Goal: Task Accomplishment & Management: Use online tool/utility

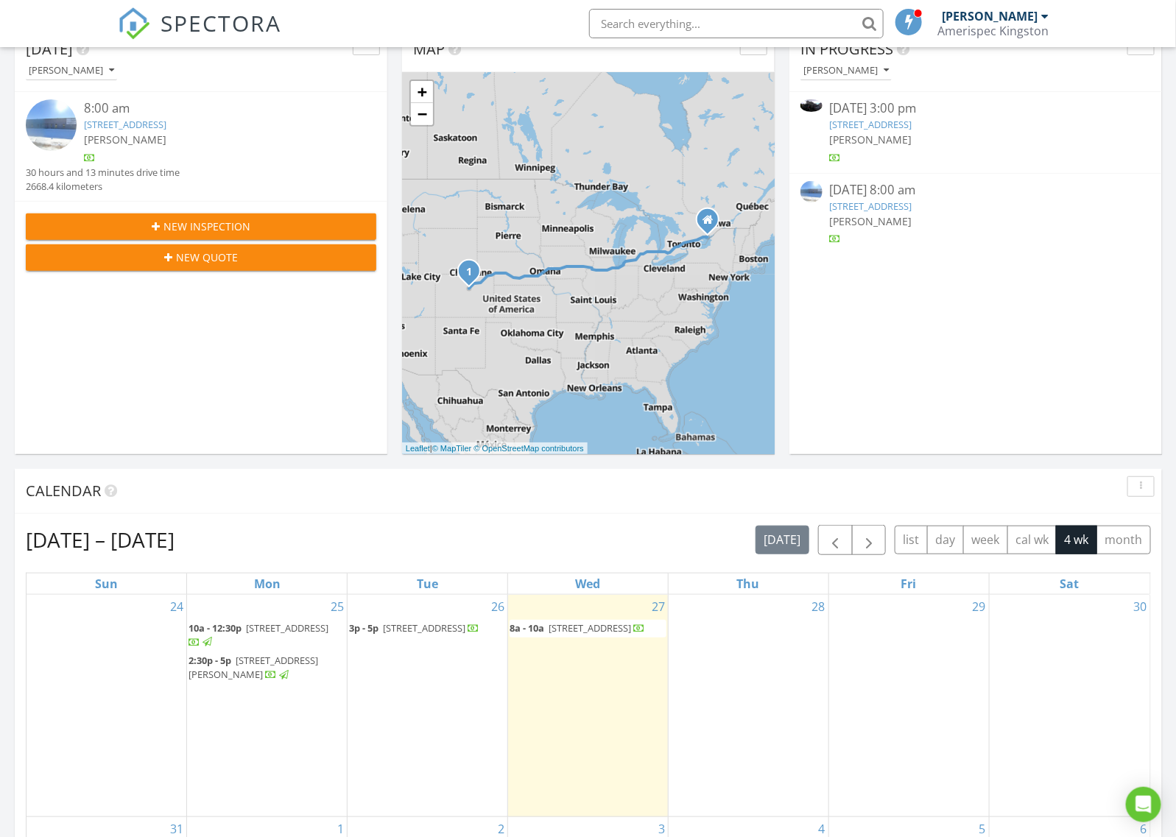
scroll to position [184, 0]
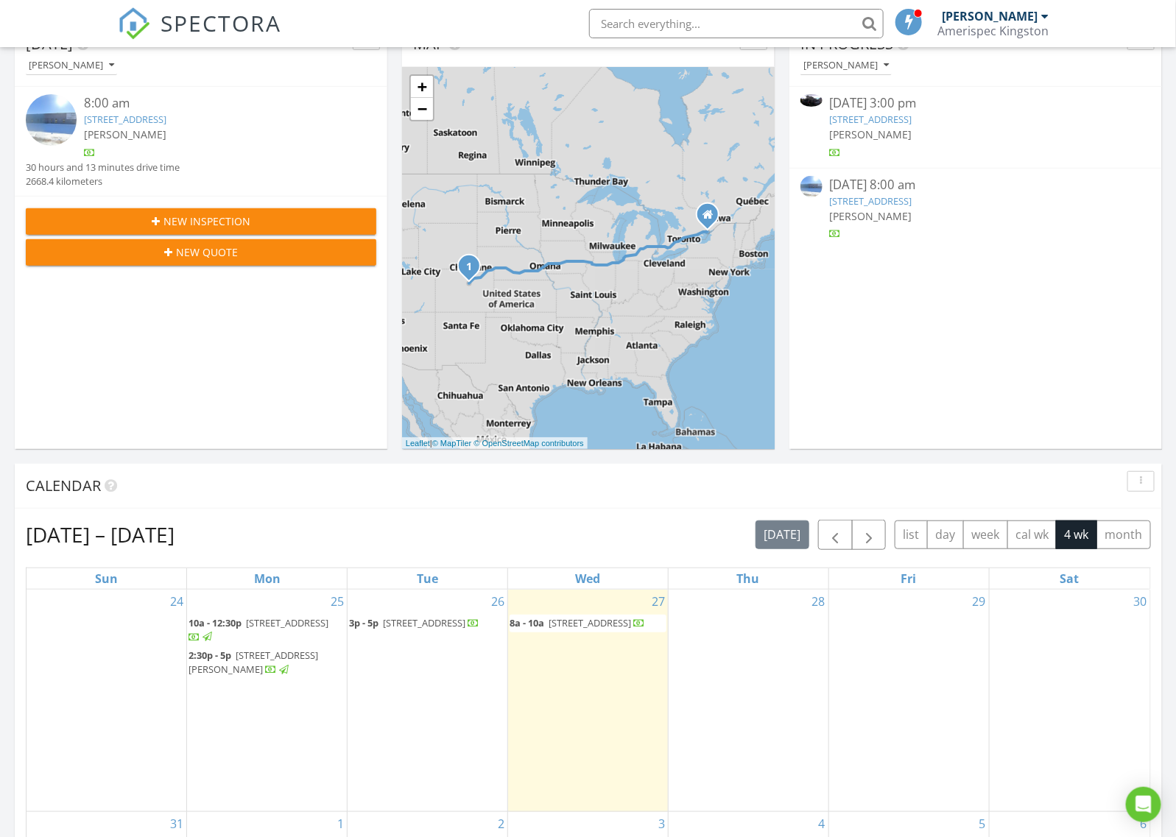
click at [391, 626] on span "497 Sydney St, Kingston K7P 0C8" at bounding box center [424, 622] width 82 height 13
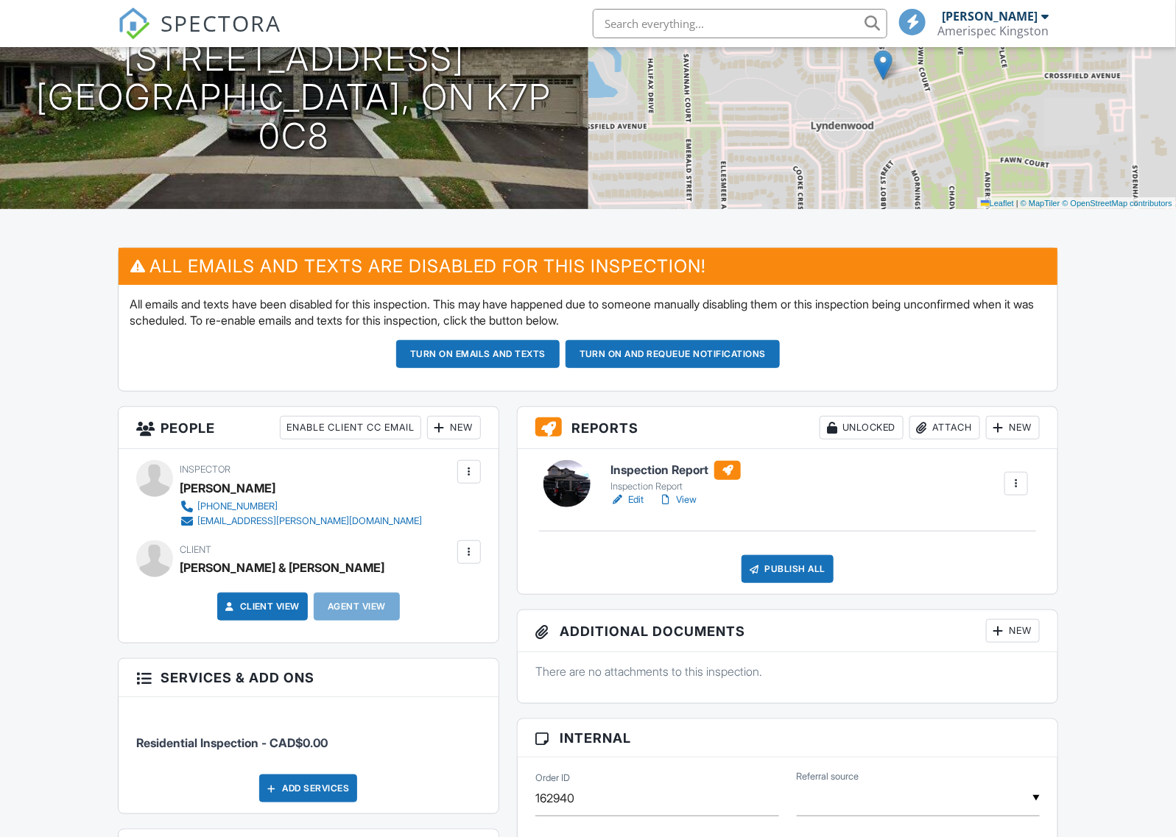
click at [632, 498] on link "Edit" at bounding box center [626, 499] width 33 height 15
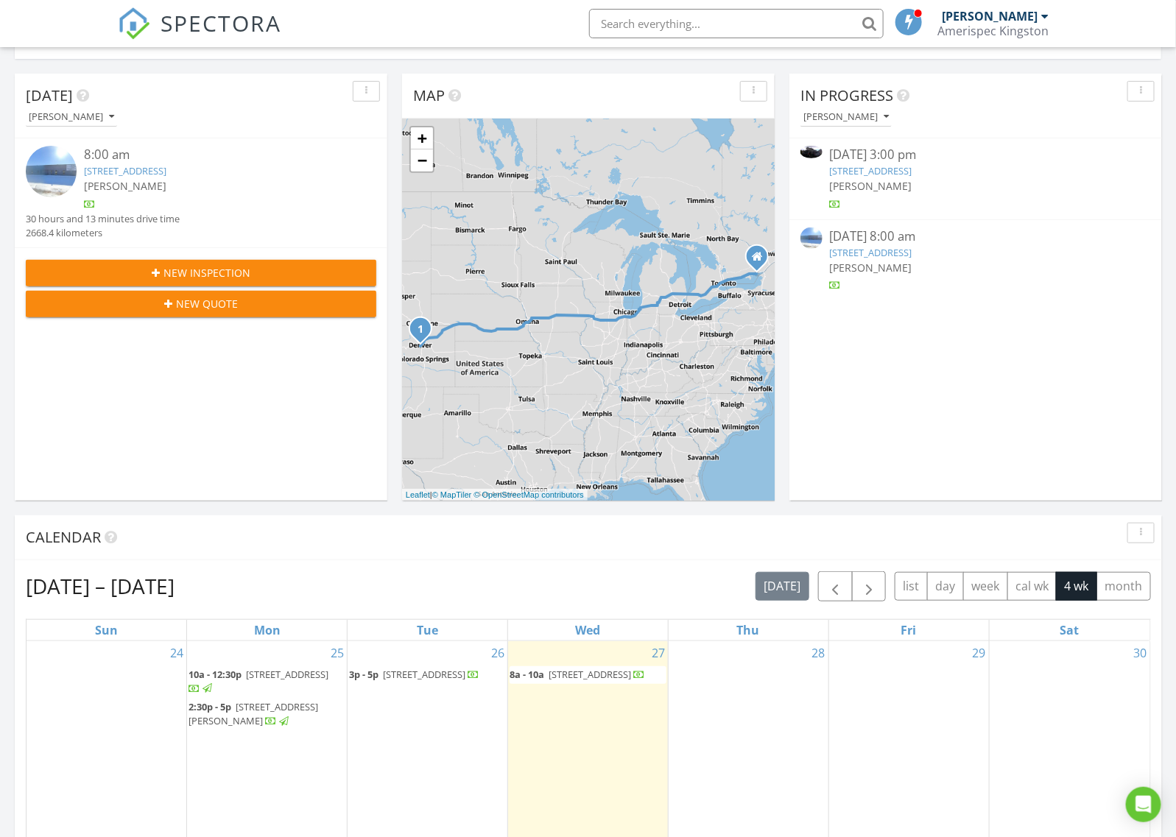
scroll to position [184, 0]
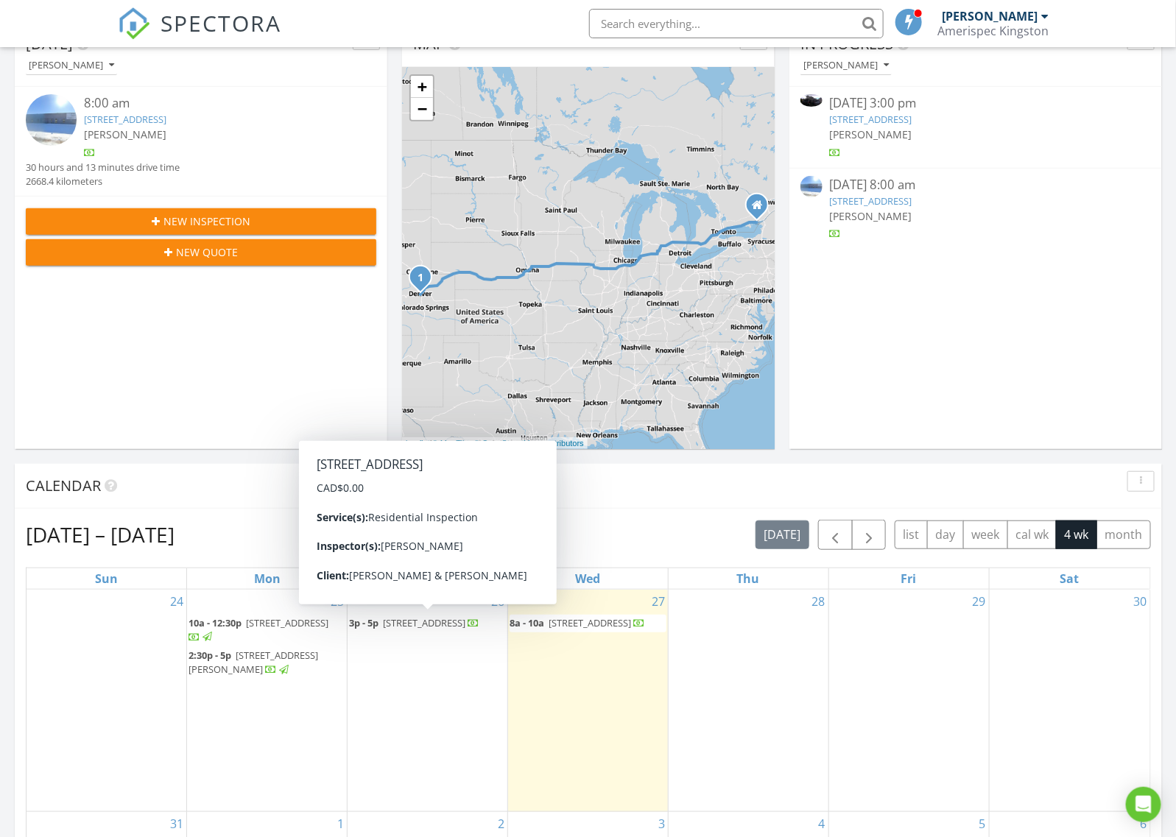
click at [389, 622] on span "497 Sydney St, Kingston K7P 0C8" at bounding box center [424, 622] width 82 height 13
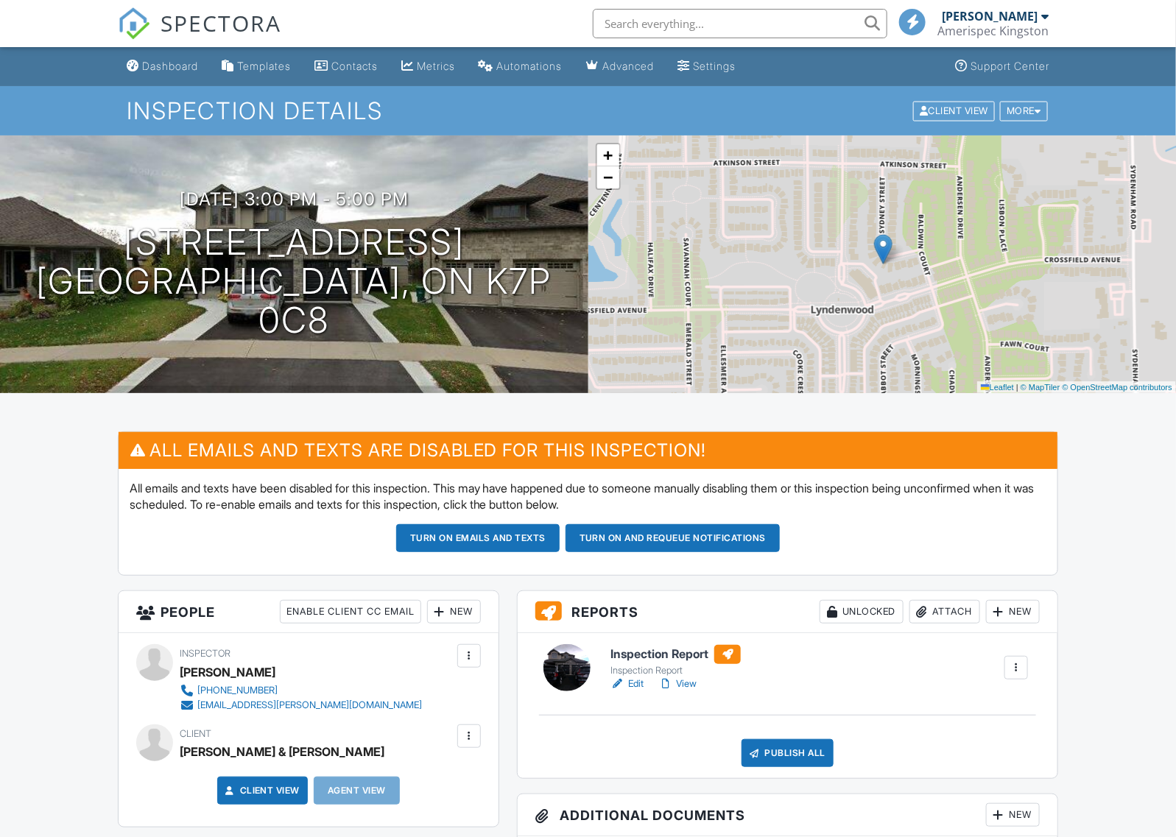
click at [637, 678] on link "Edit" at bounding box center [626, 683] width 33 height 15
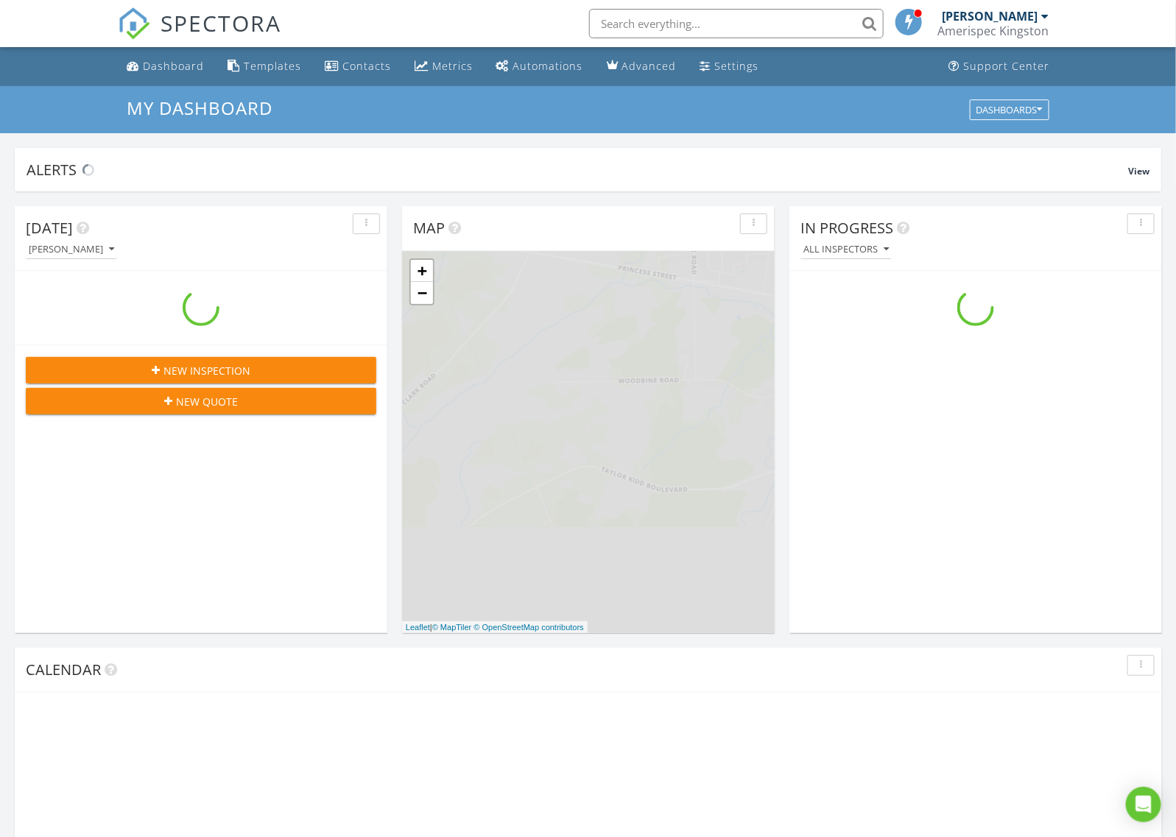
scroll to position [1368, 1204]
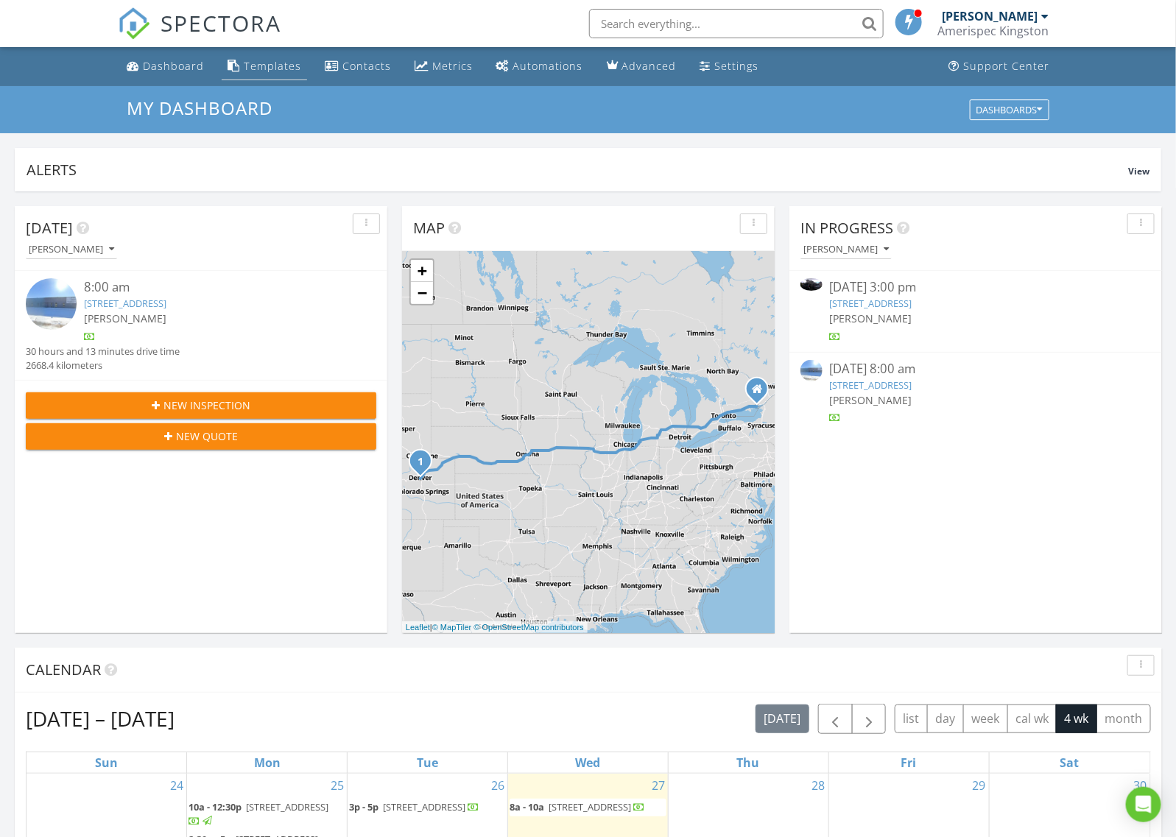
click at [227, 60] on div "Templates" at bounding box center [233, 66] width 13 height 12
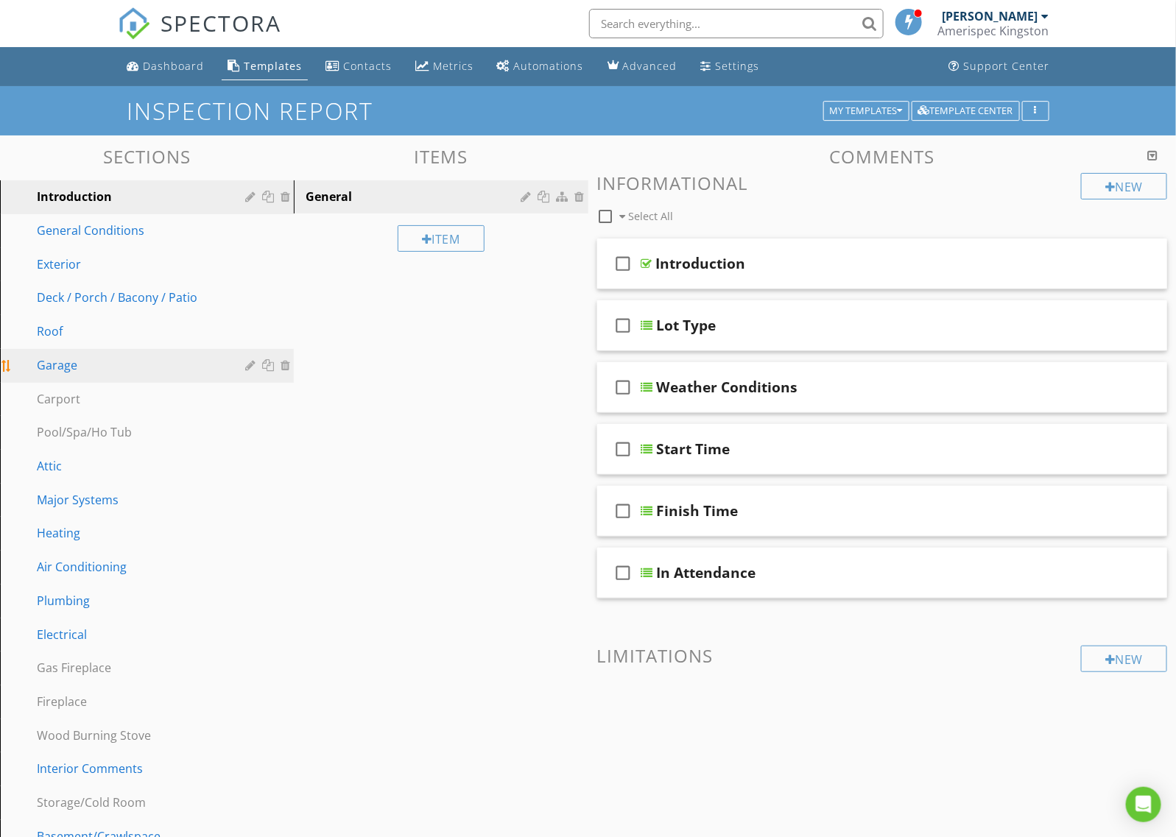
click at [81, 365] on div "Garage" at bounding box center [130, 365] width 187 height 18
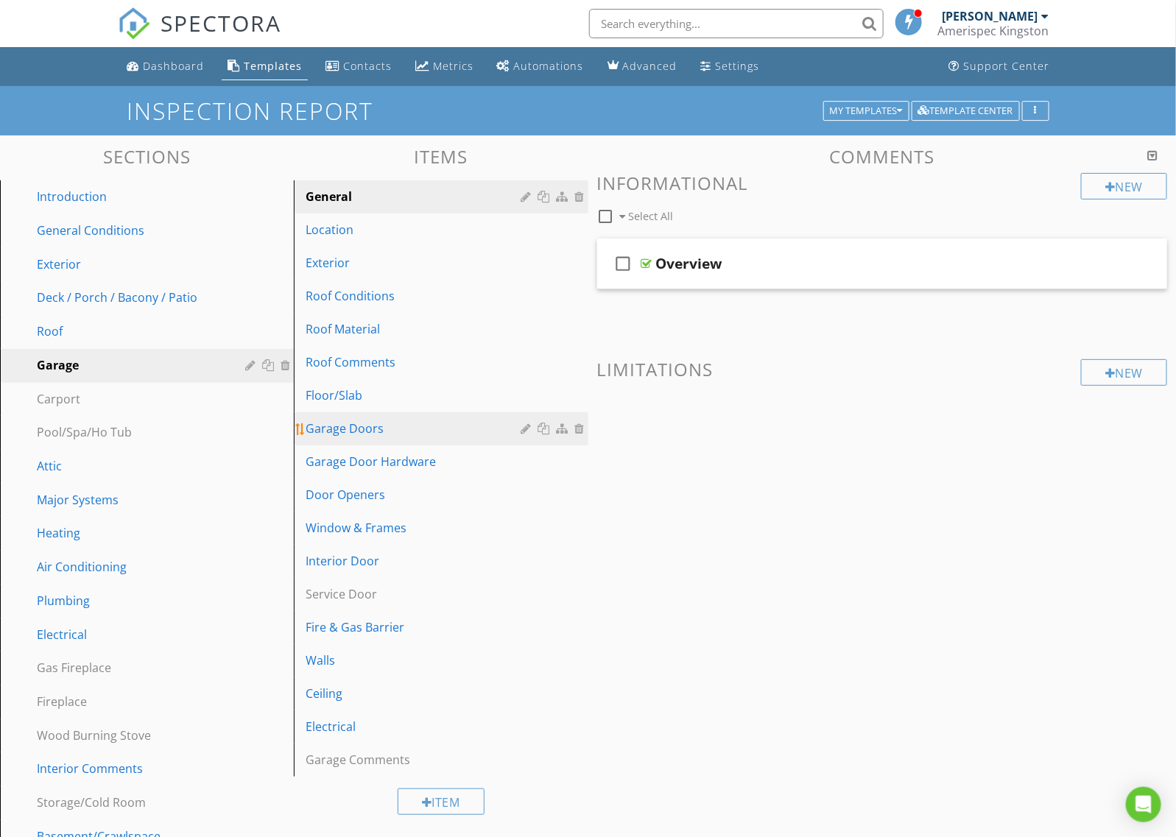
click at [322, 414] on link "Garage Doors" at bounding box center [442, 428] width 289 height 32
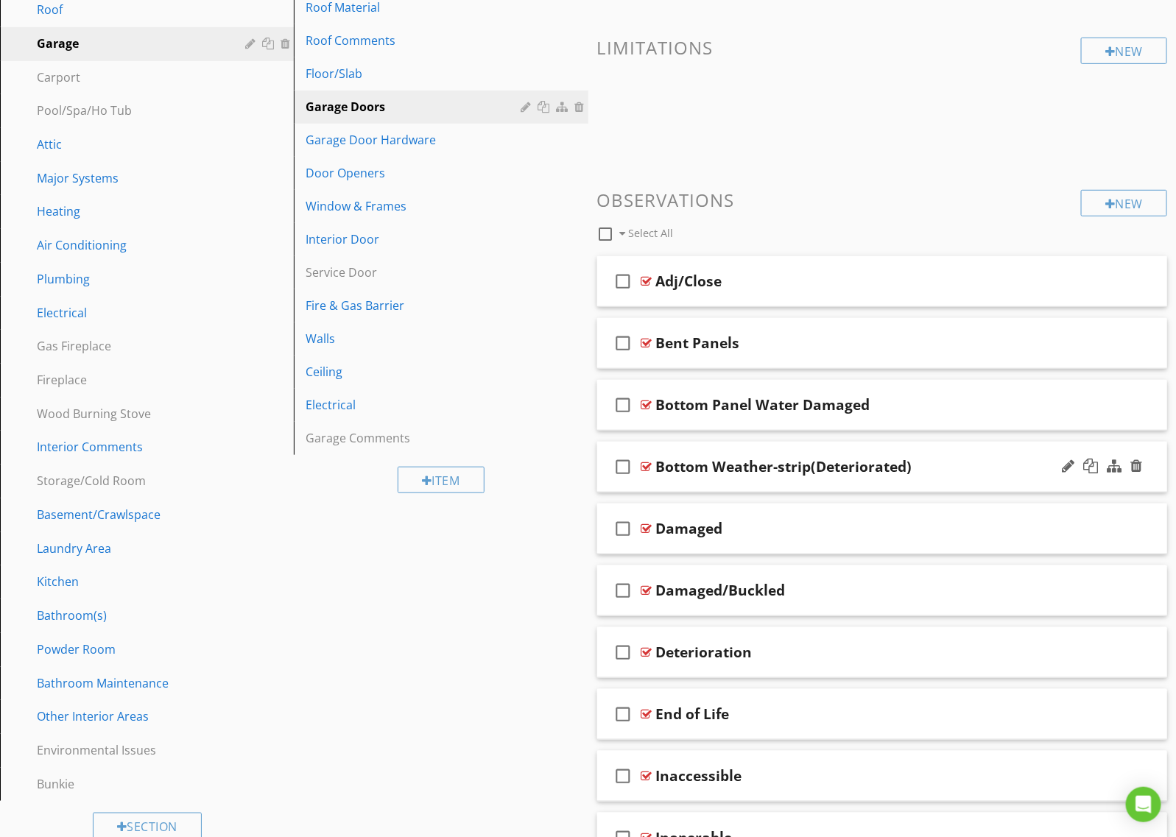
scroll to position [368, 0]
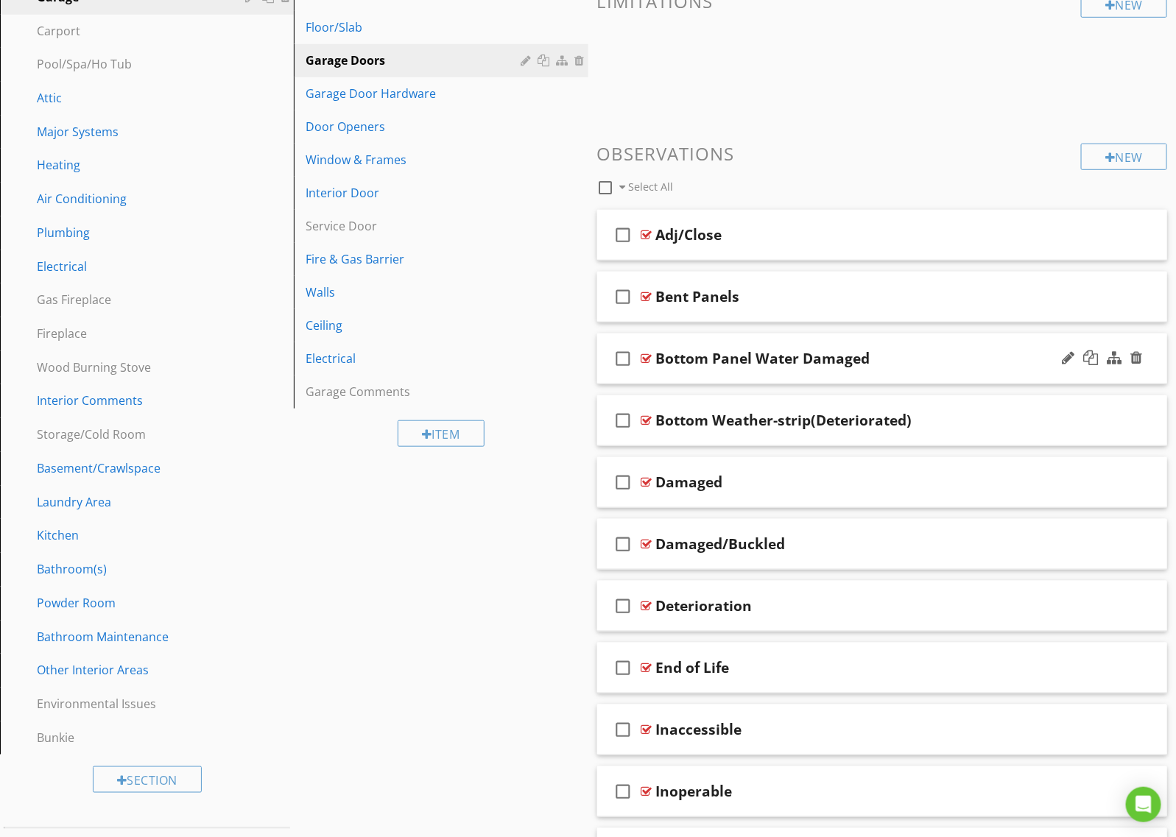
click at [802, 355] on div "Bottom Panel Water Damaged" at bounding box center [763, 359] width 214 height 18
click at [852, 341] on div "check_box_outline_blank Bottom Panel Water Damaged" at bounding box center [882, 358] width 570 height 51
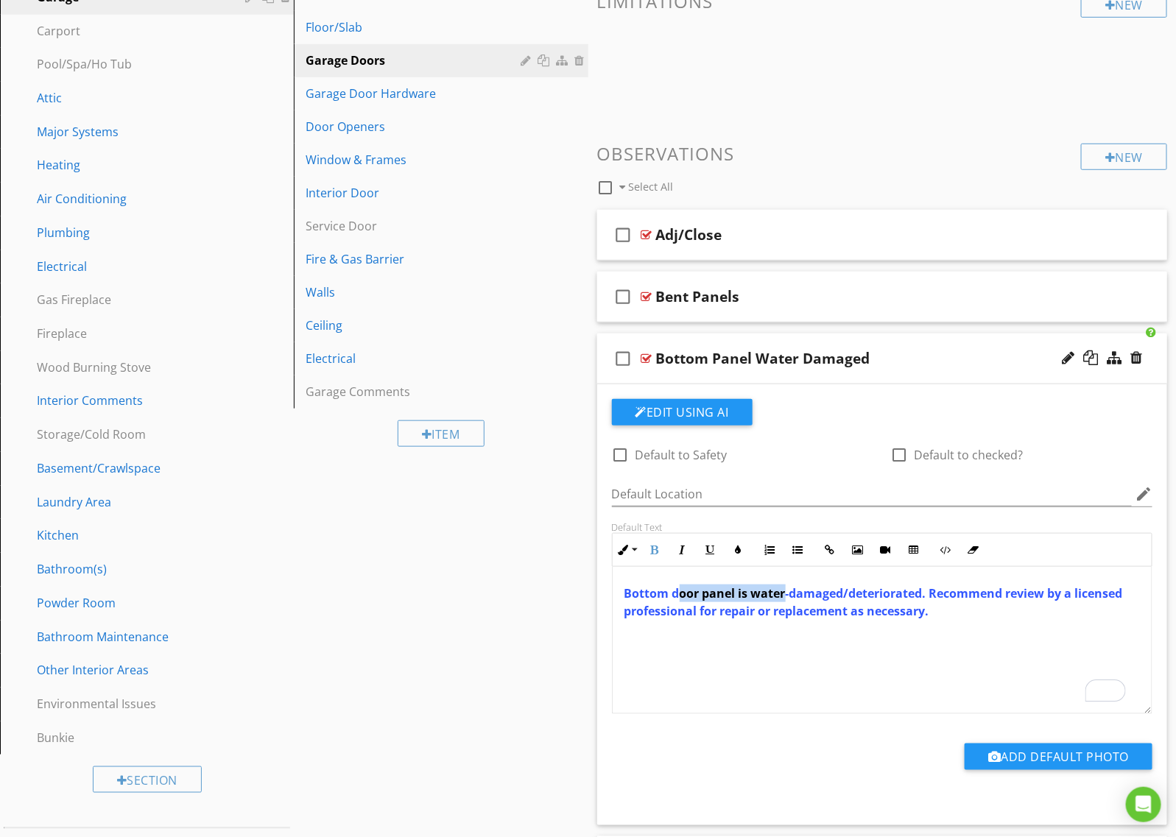
drag, startPoint x: 782, startPoint y: 590, endPoint x: 714, endPoint y: 584, distance: 68.0
click at [676, 595] on span "Bottom door panel is water-damaged/deteriorated. Recommend review by a licensed…" at bounding box center [873, 602] width 498 height 34
click at [740, 552] on icon "button" at bounding box center [738, 550] width 10 height 10
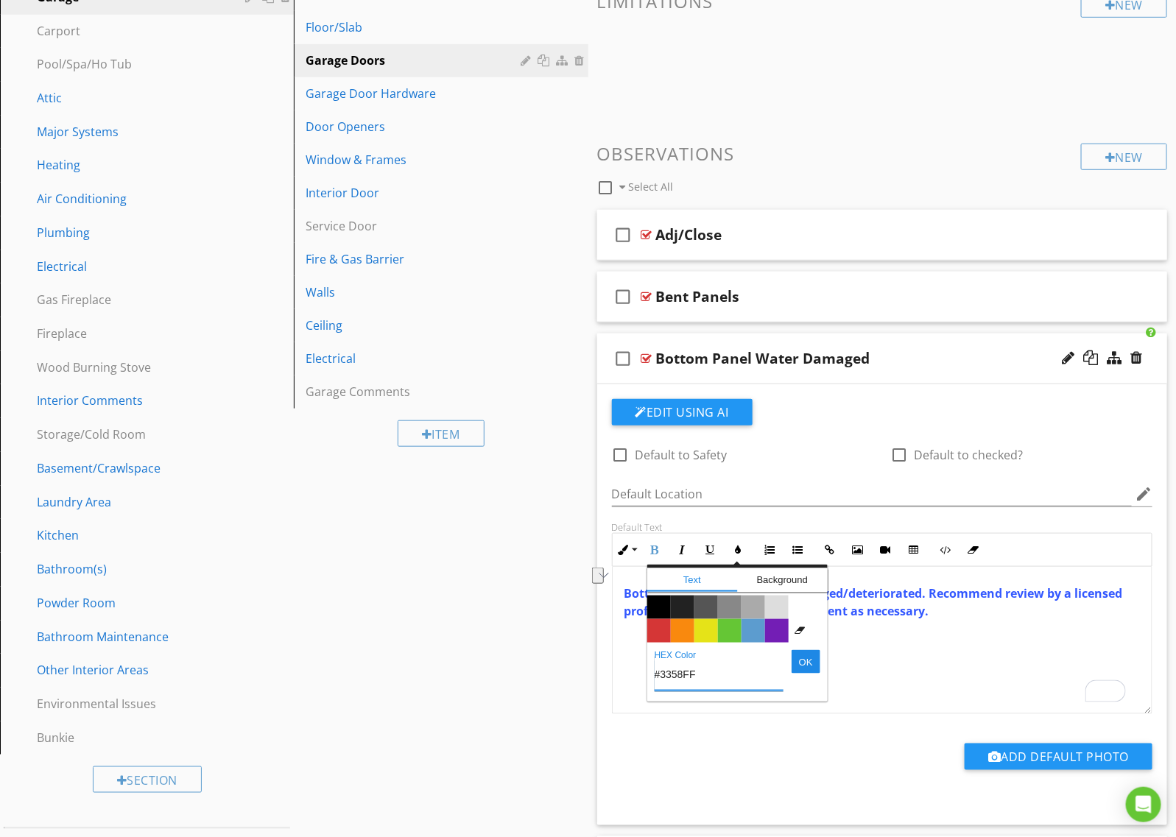
drag, startPoint x: 671, startPoint y: 679, endPoint x: 648, endPoint y: 682, distance: 23.8
click at [648, 682] on div "#3358FF HEX Color OK" at bounding box center [737, 671] width 180 height 56
click at [92, 493] on div "Laundry Area" at bounding box center [130, 502] width 187 height 18
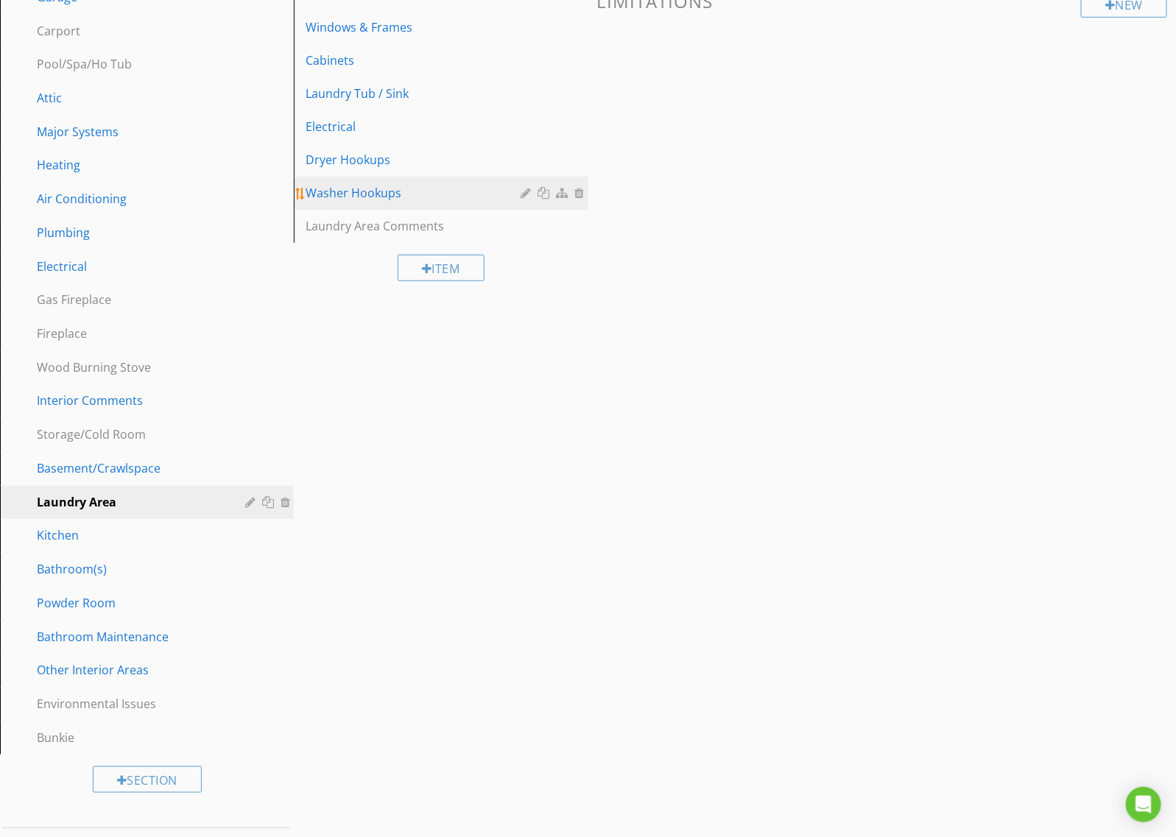
click at [363, 193] on div "Washer Hookups" at bounding box center [414, 193] width 219 height 18
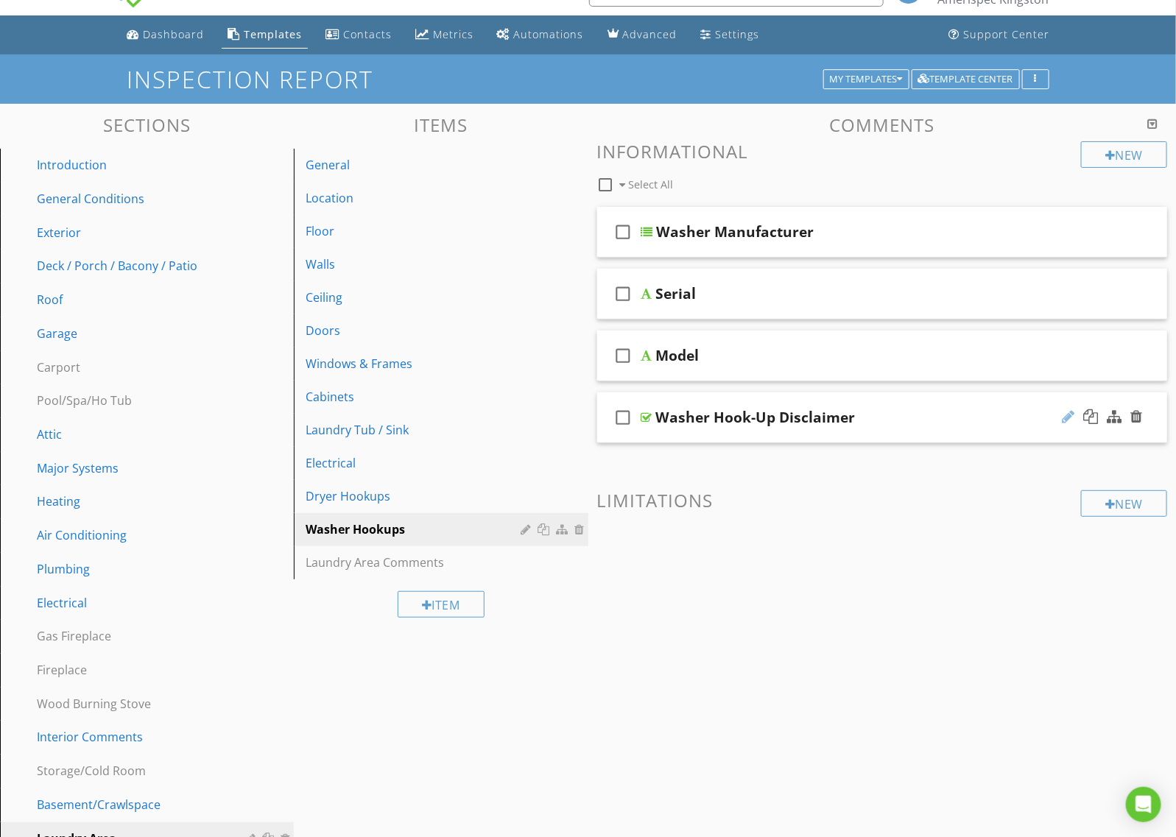
scroll to position [0, 0]
